Goal: Navigation & Orientation: Find specific page/section

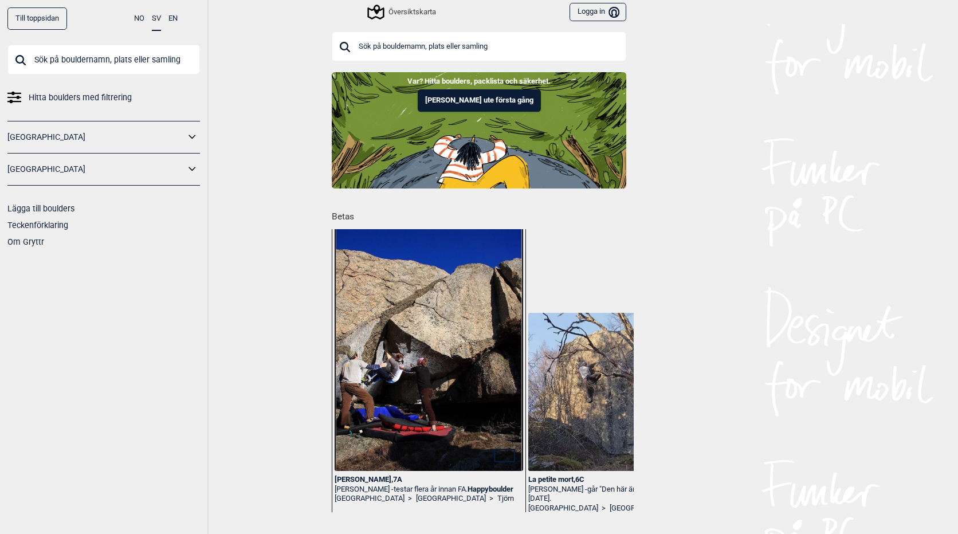
click at [87, 170] on link "[GEOGRAPHIC_DATA]" at bounding box center [96, 169] width 178 height 17
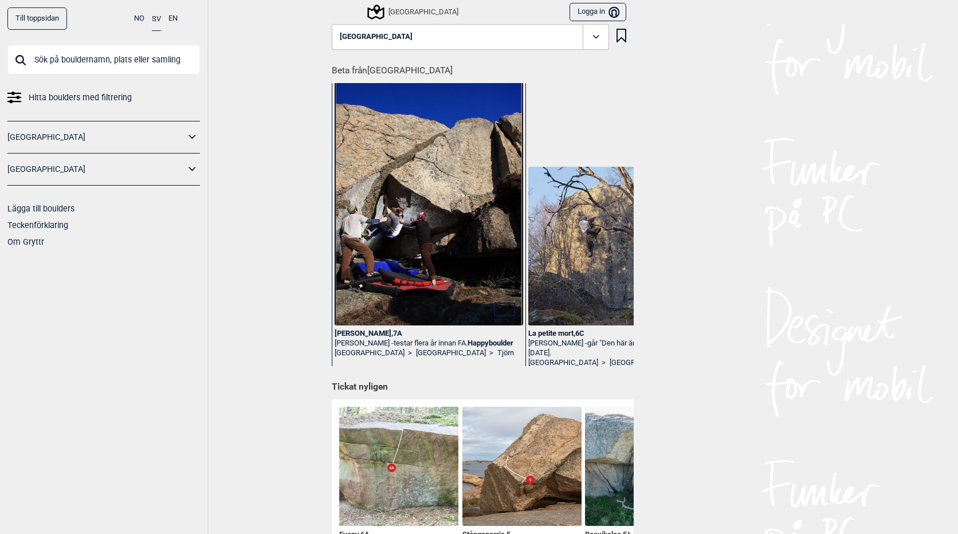
click at [191, 169] on icon at bounding box center [192, 169] width 15 height 17
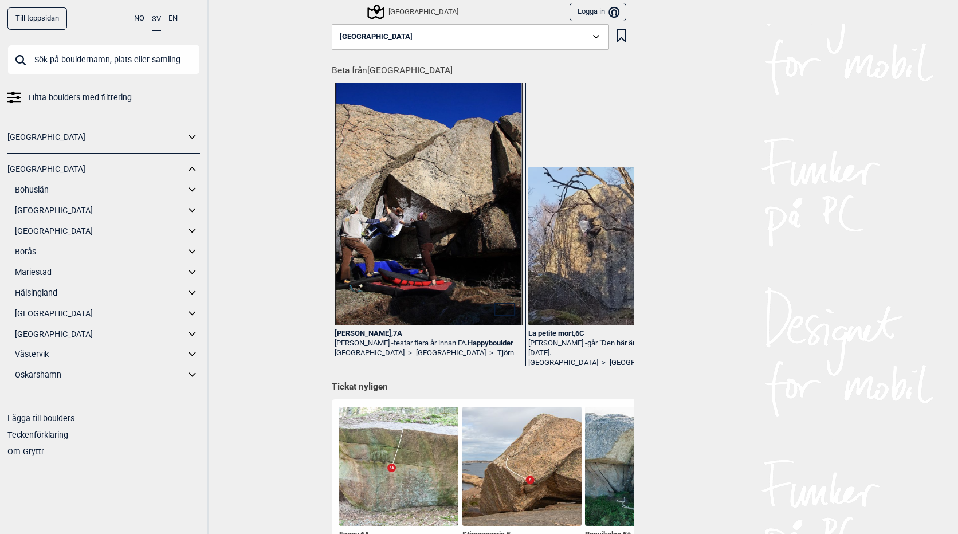
click at [188, 272] on icon at bounding box center [192, 272] width 15 height 17
click at [66, 290] on link "Getakyrkan" at bounding box center [111, 293] width 178 height 17
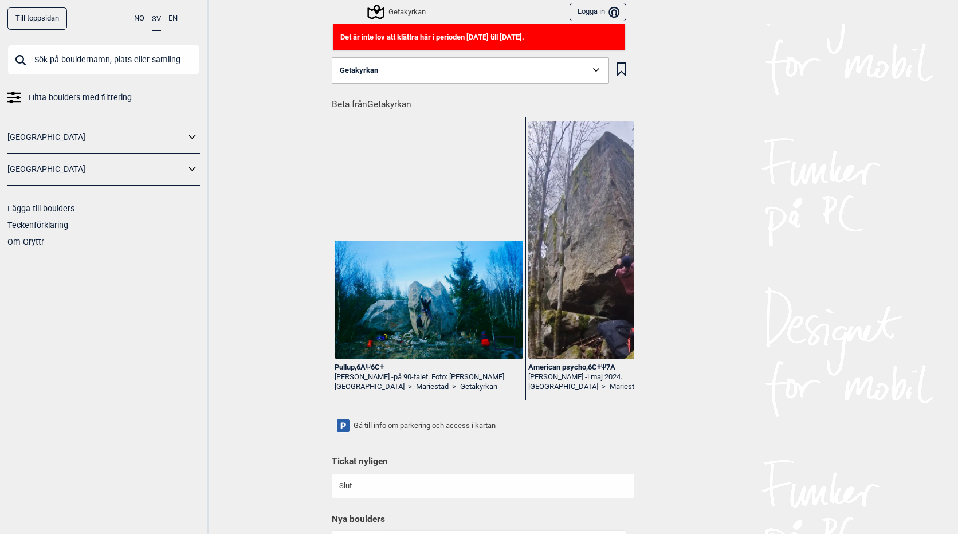
click at [399, 331] on img at bounding box center [429, 300] width 189 height 118
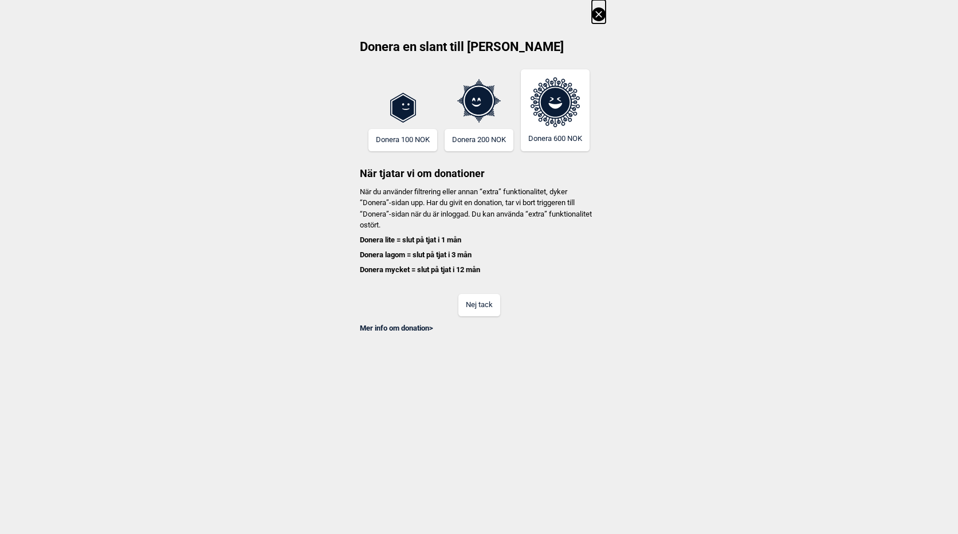
click at [480, 307] on button "Nej tack" at bounding box center [480, 305] width 42 height 22
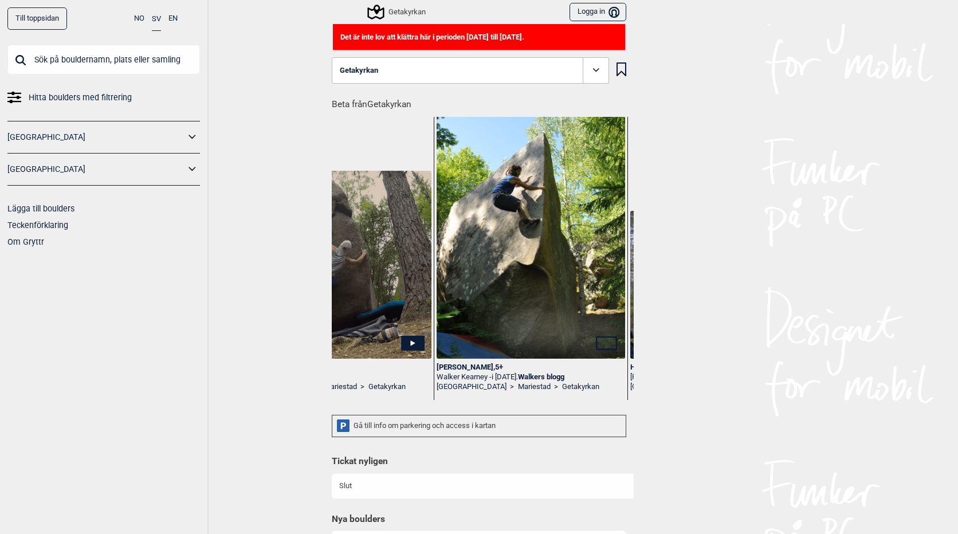
scroll to position [0, 883]
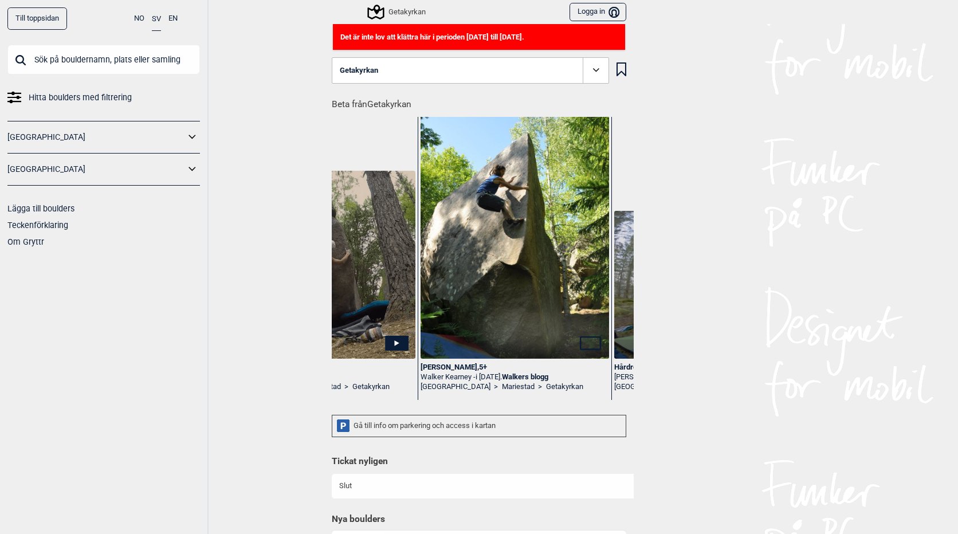
click at [506, 296] on img at bounding box center [515, 240] width 189 height 284
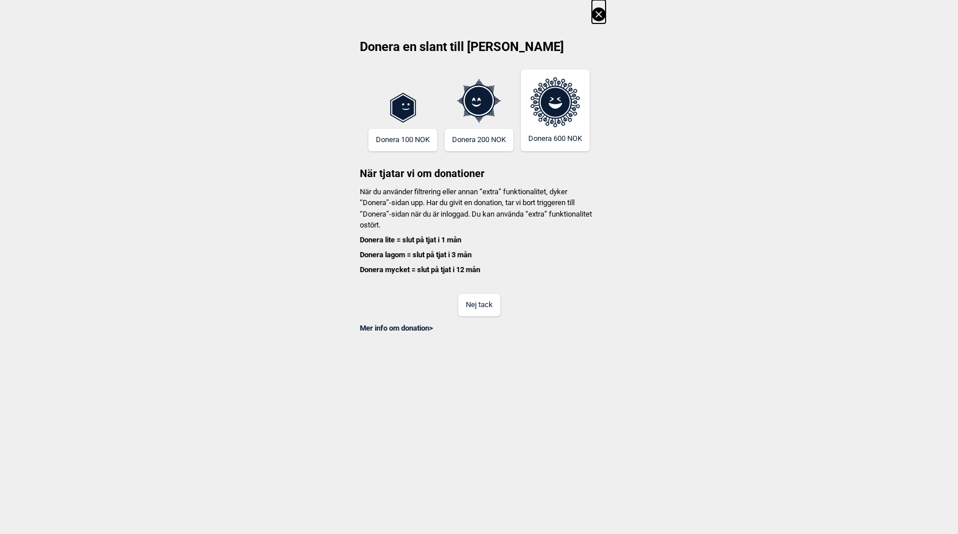
click at [484, 314] on button "Nej tack" at bounding box center [480, 305] width 42 height 22
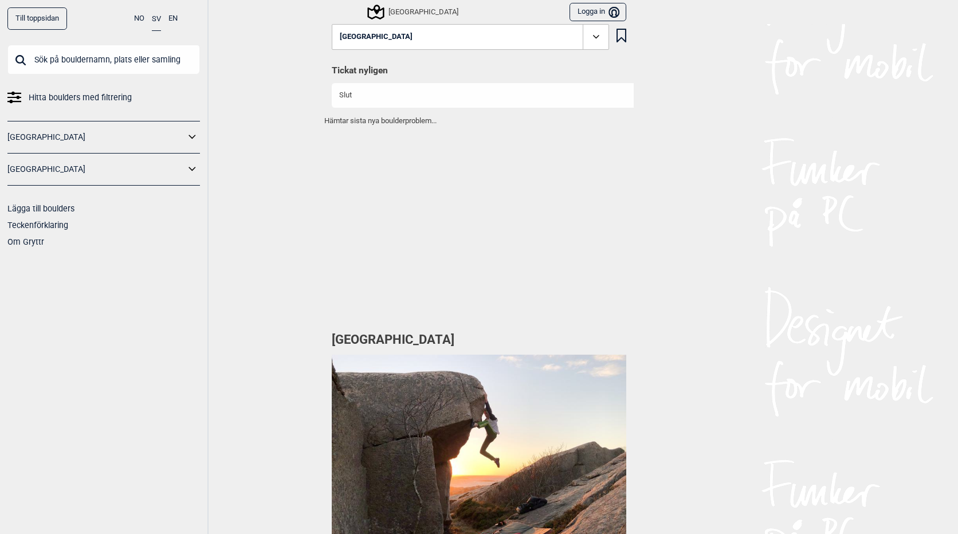
click at [186, 172] on icon at bounding box center [192, 169] width 15 height 17
